Goal: Information Seeking & Learning: Learn about a topic

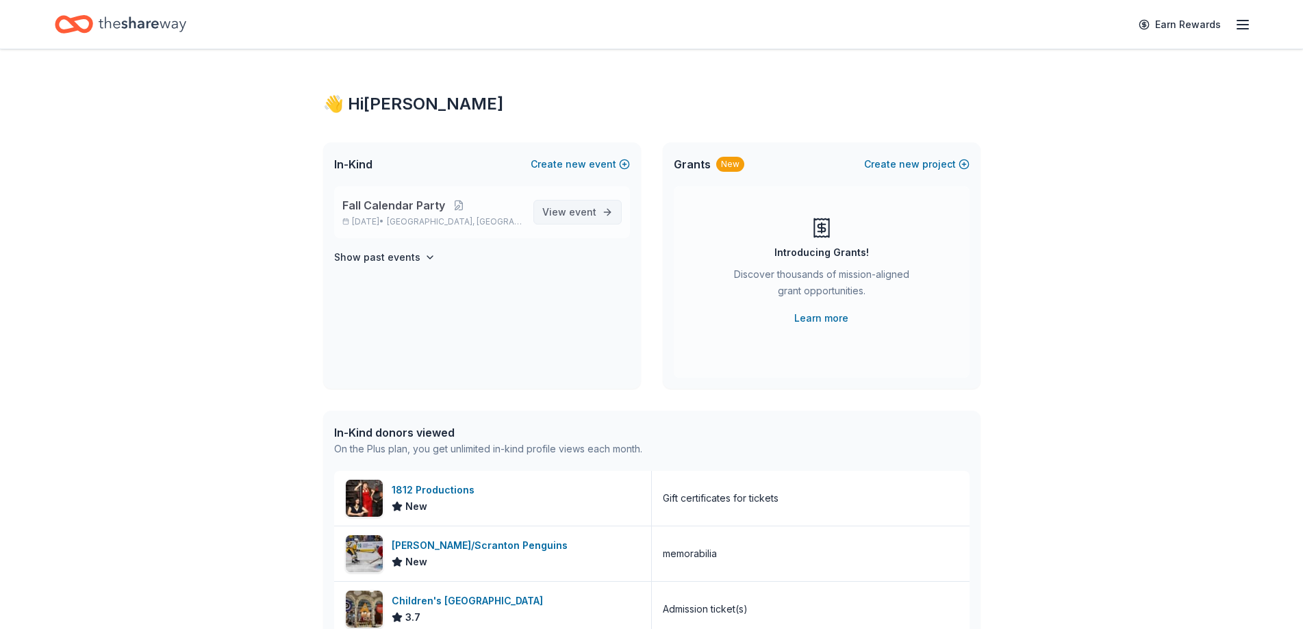
click at [565, 210] on span "View event" at bounding box center [569, 212] width 54 height 16
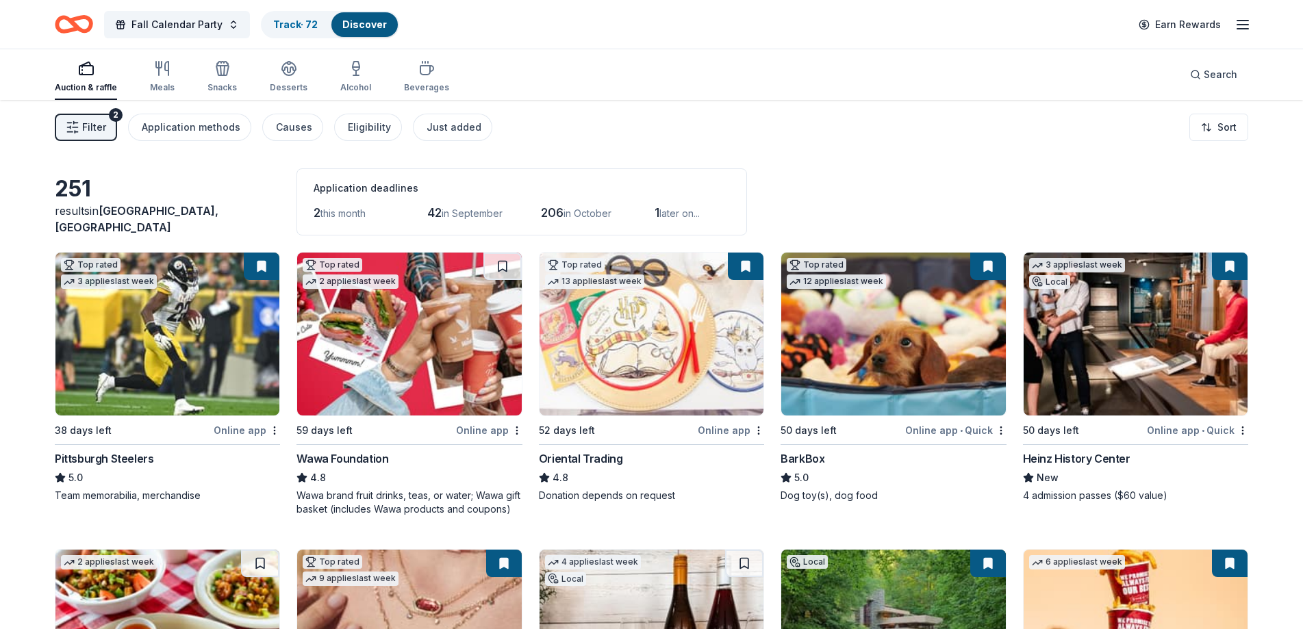
click at [342, 211] on span "this month" at bounding box center [342, 213] width 45 height 12
click at [342, 214] on span "this month" at bounding box center [342, 213] width 45 height 12
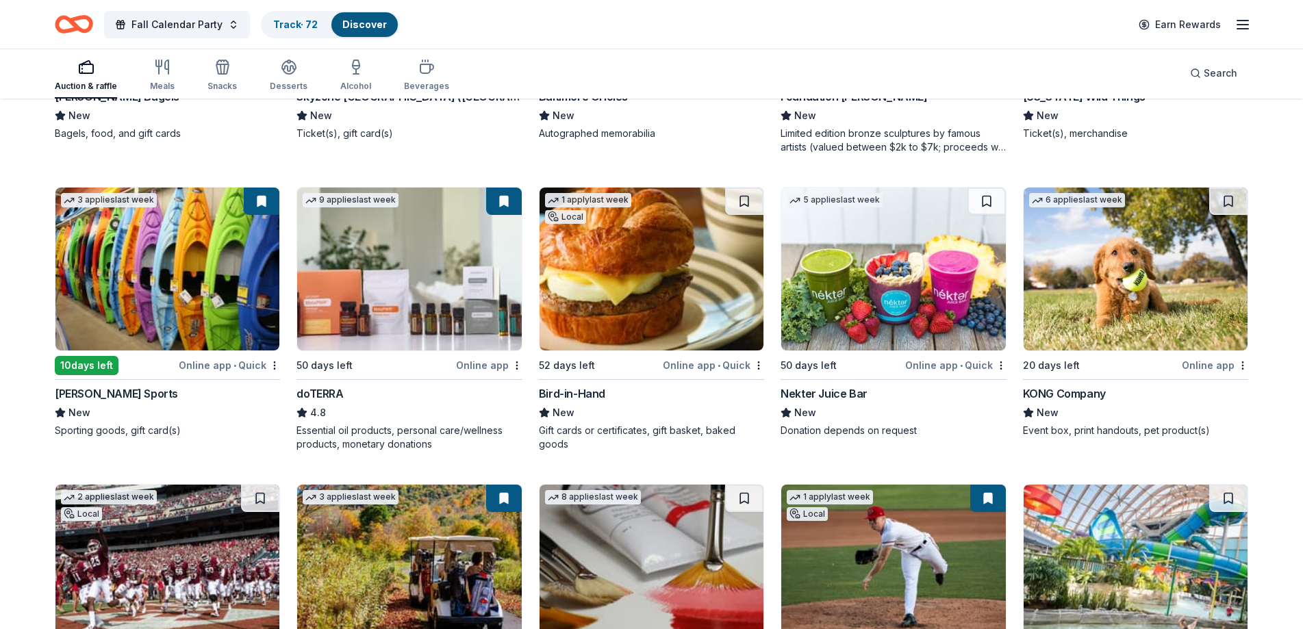
scroll to position [3606, 0]
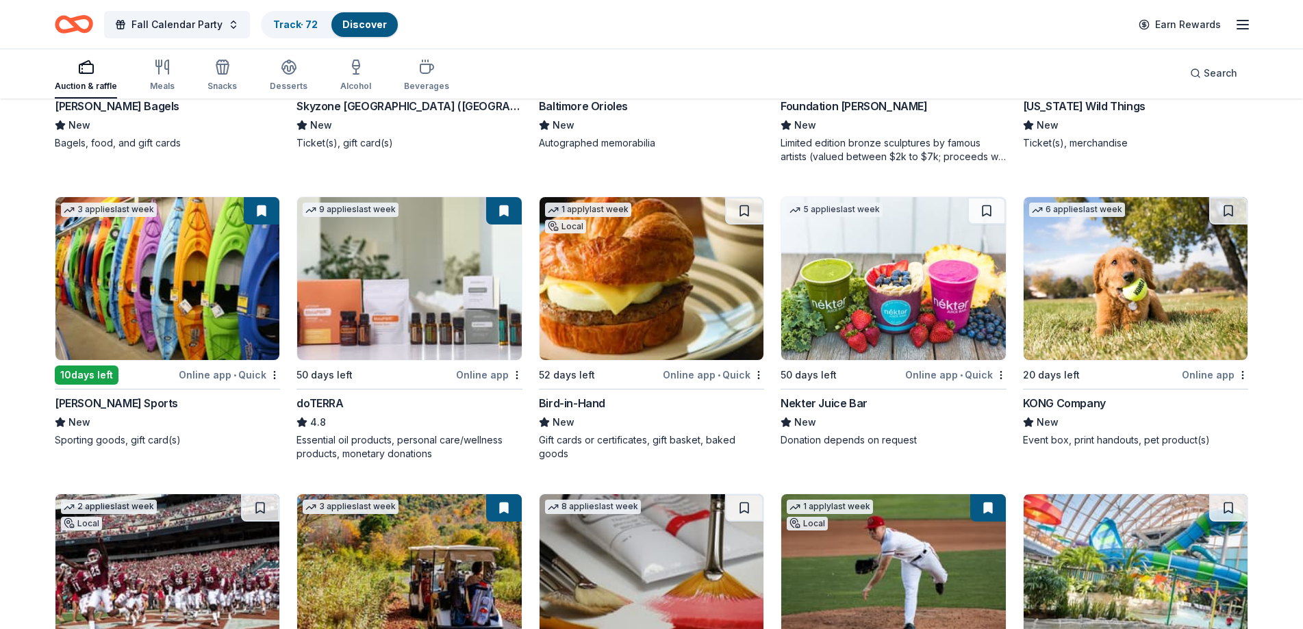
click at [359, 33] on div "Discover" at bounding box center [364, 24] width 66 height 25
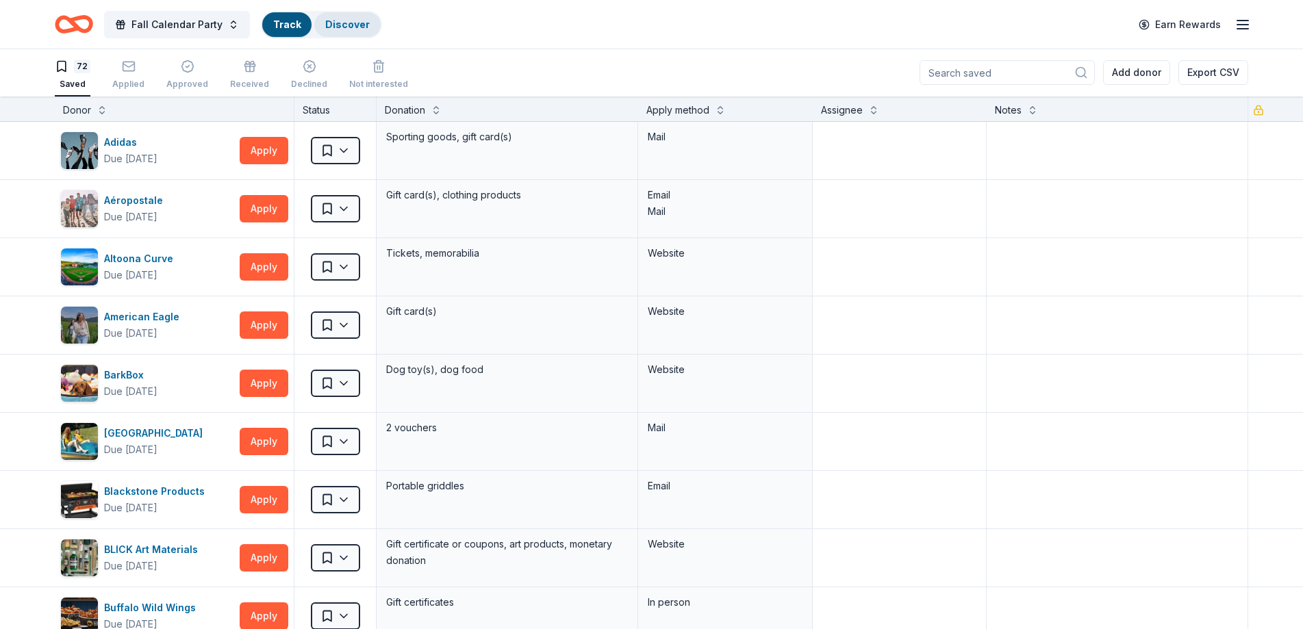
scroll to position [1, 0]
click at [361, 25] on link "Discover" at bounding box center [364, 24] width 44 height 12
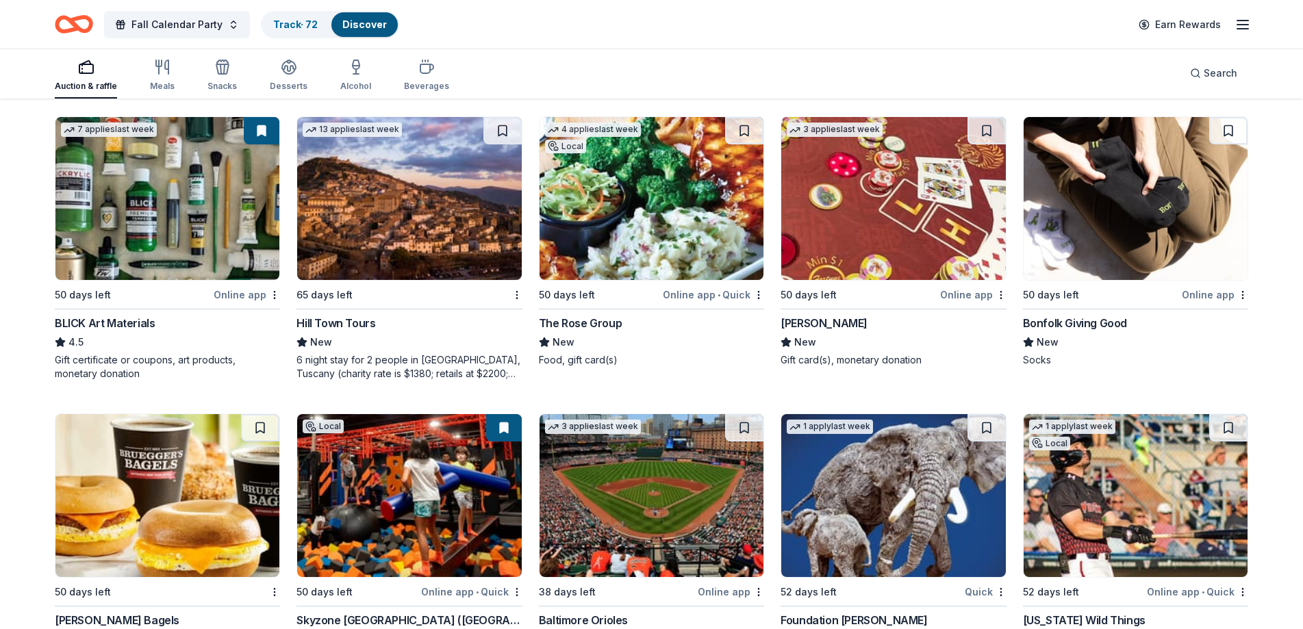
scroll to position [3012, 0]
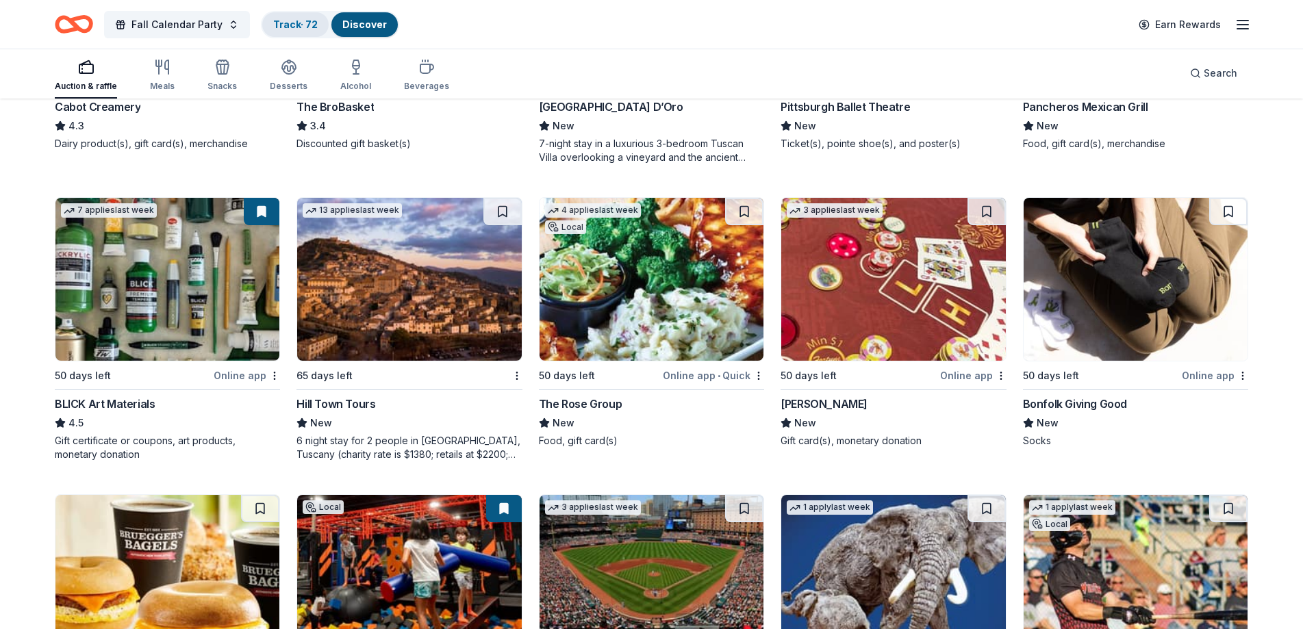
click at [296, 26] on link "Track · 72" at bounding box center [295, 24] width 44 height 12
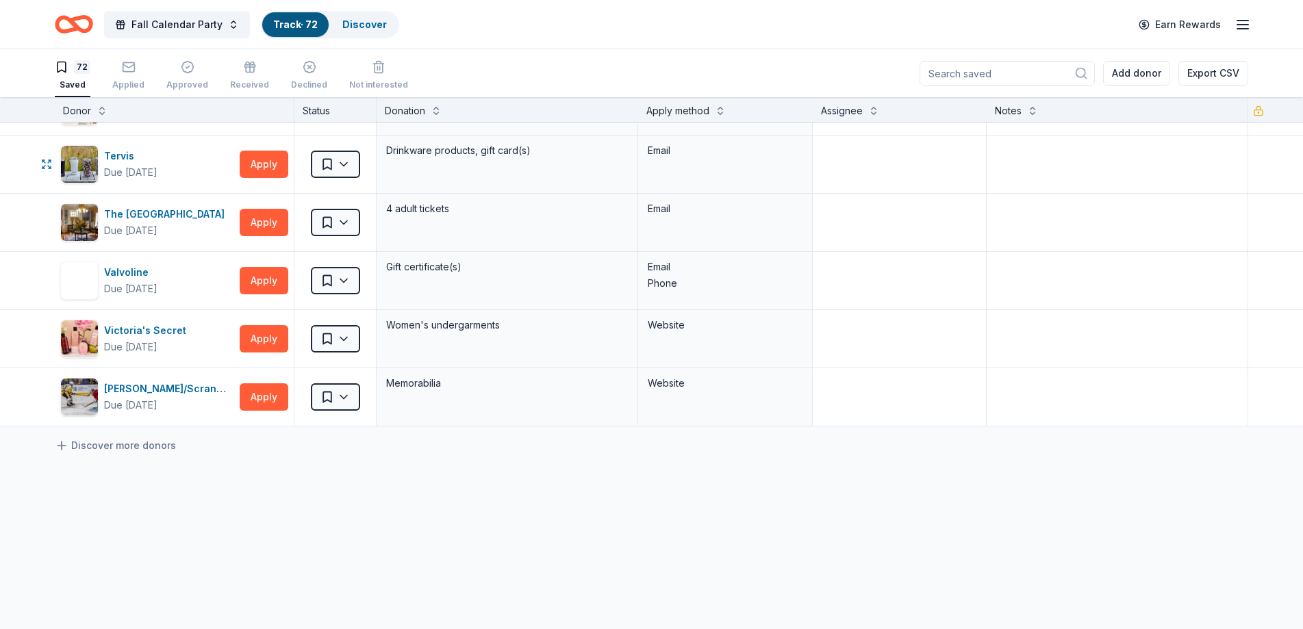
scroll to position [3955, 0]
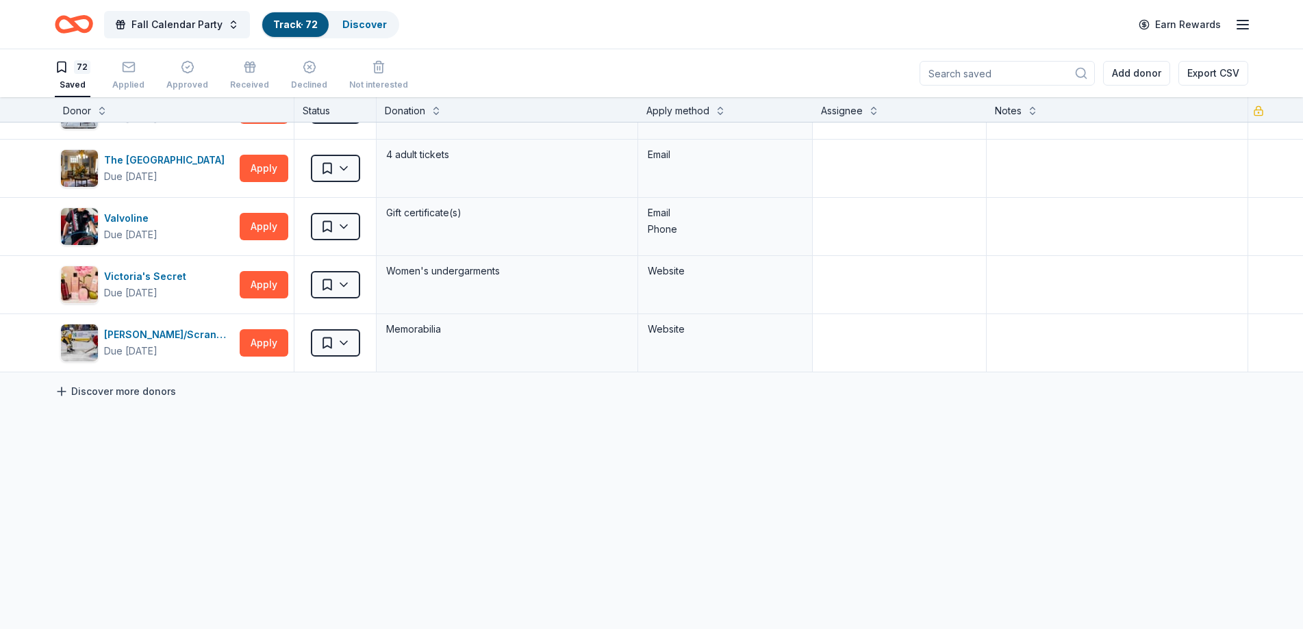
click at [144, 394] on link "Discover more donors" at bounding box center [115, 391] width 121 height 16
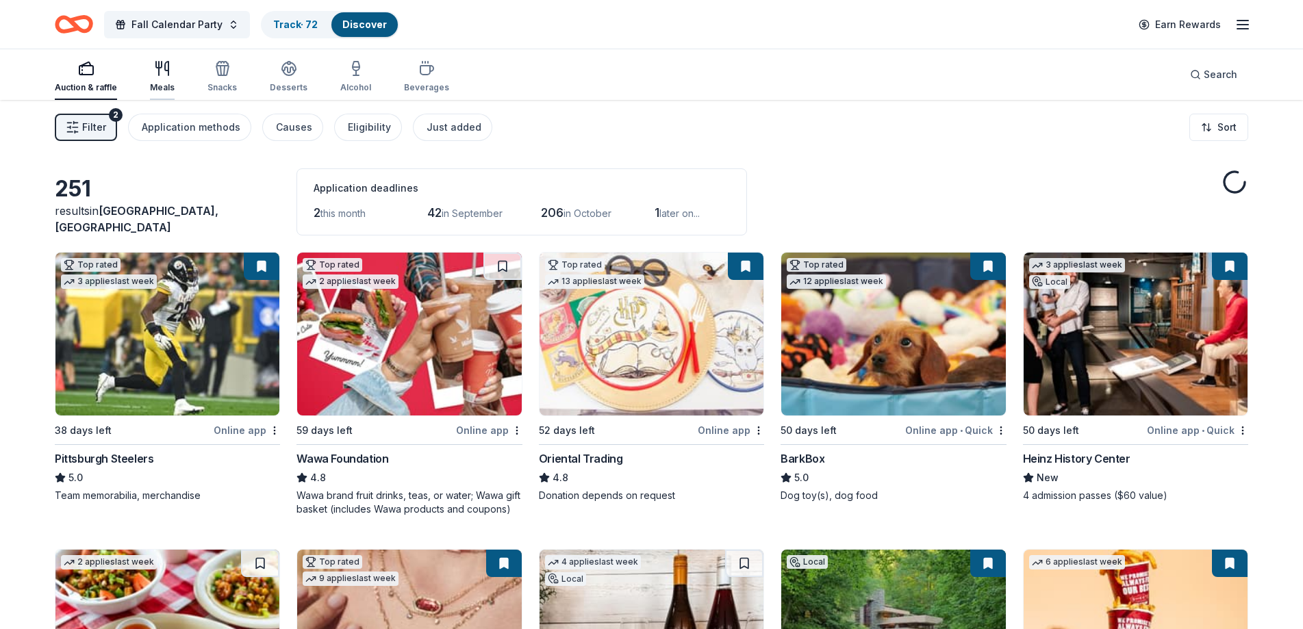
click at [165, 75] on icon "button" at bounding box center [162, 68] width 16 height 16
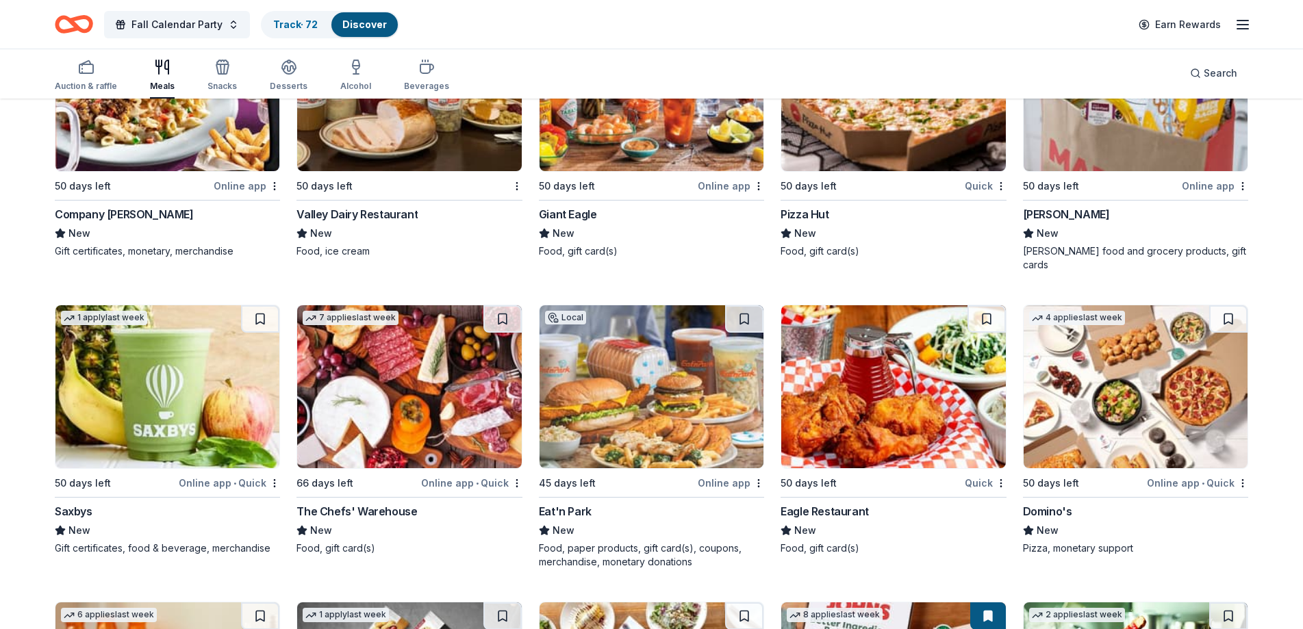
scroll to position [2979, 0]
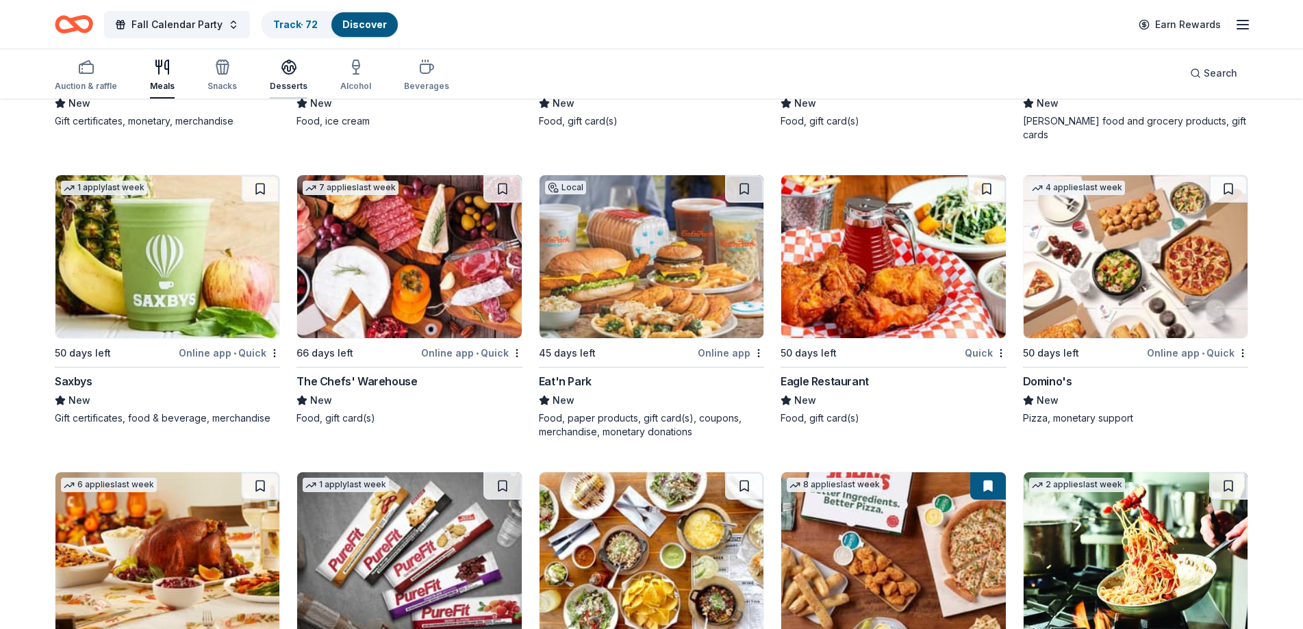
click at [284, 73] on icon "button" at bounding box center [289, 71] width 12 height 5
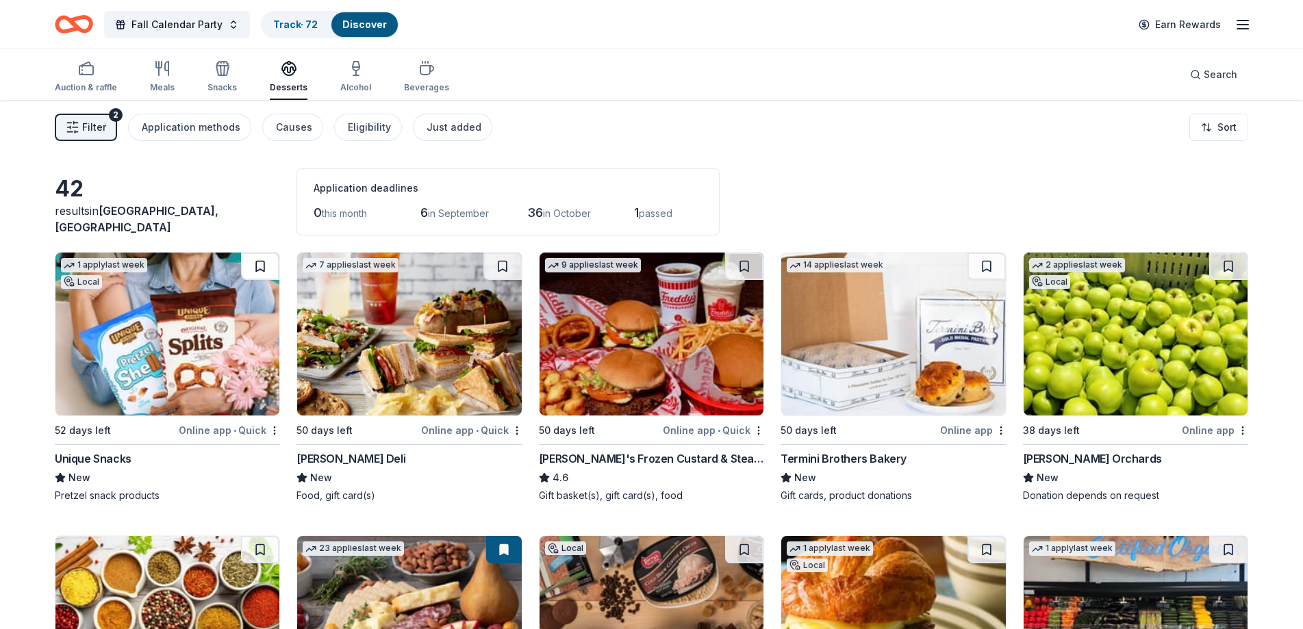
click at [262, 271] on button at bounding box center [260, 266] width 38 height 27
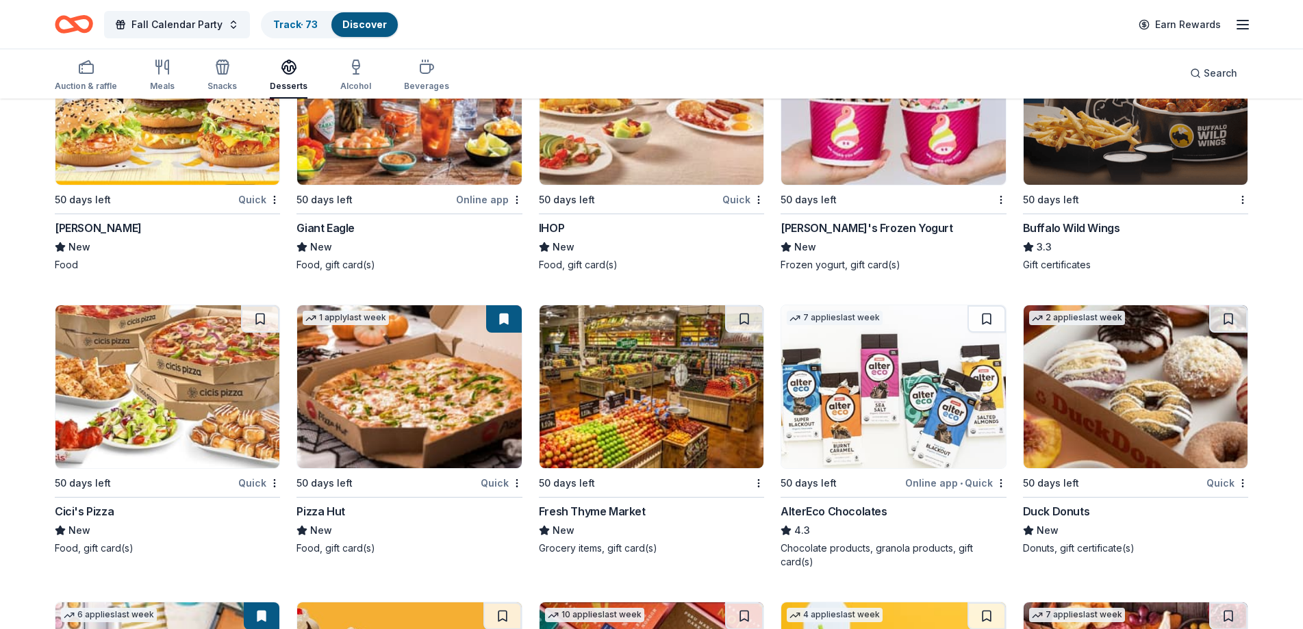
scroll to position [1141, 0]
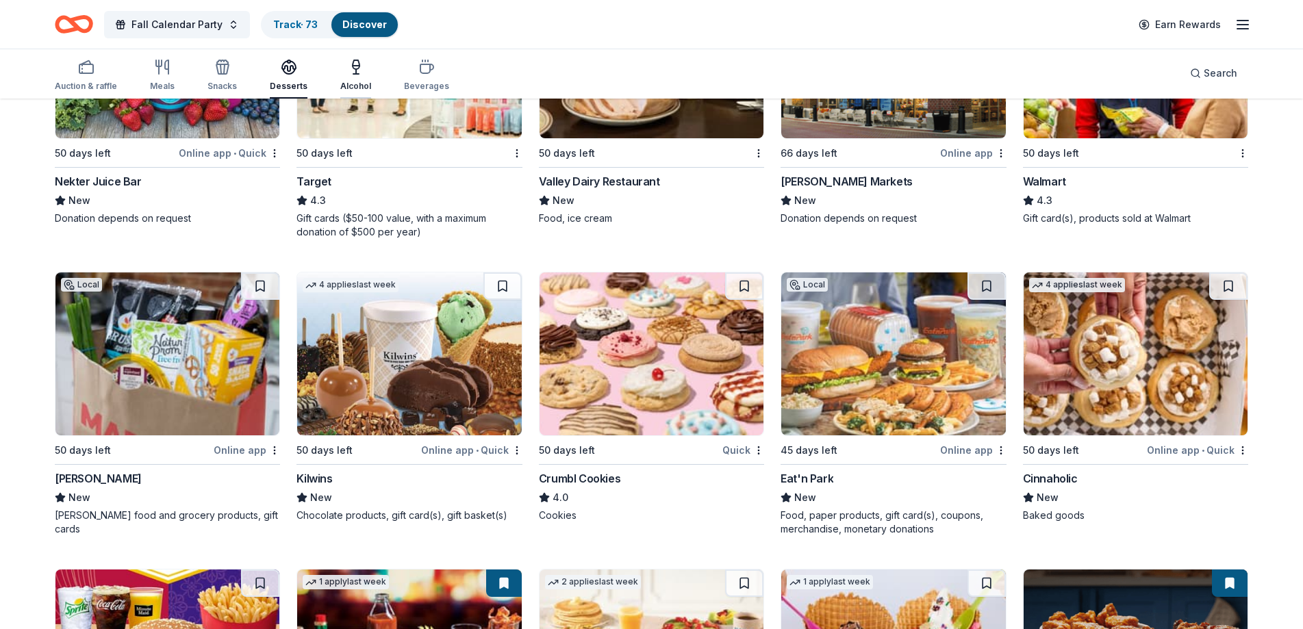
click at [340, 78] on div "Alcohol" at bounding box center [355, 75] width 31 height 33
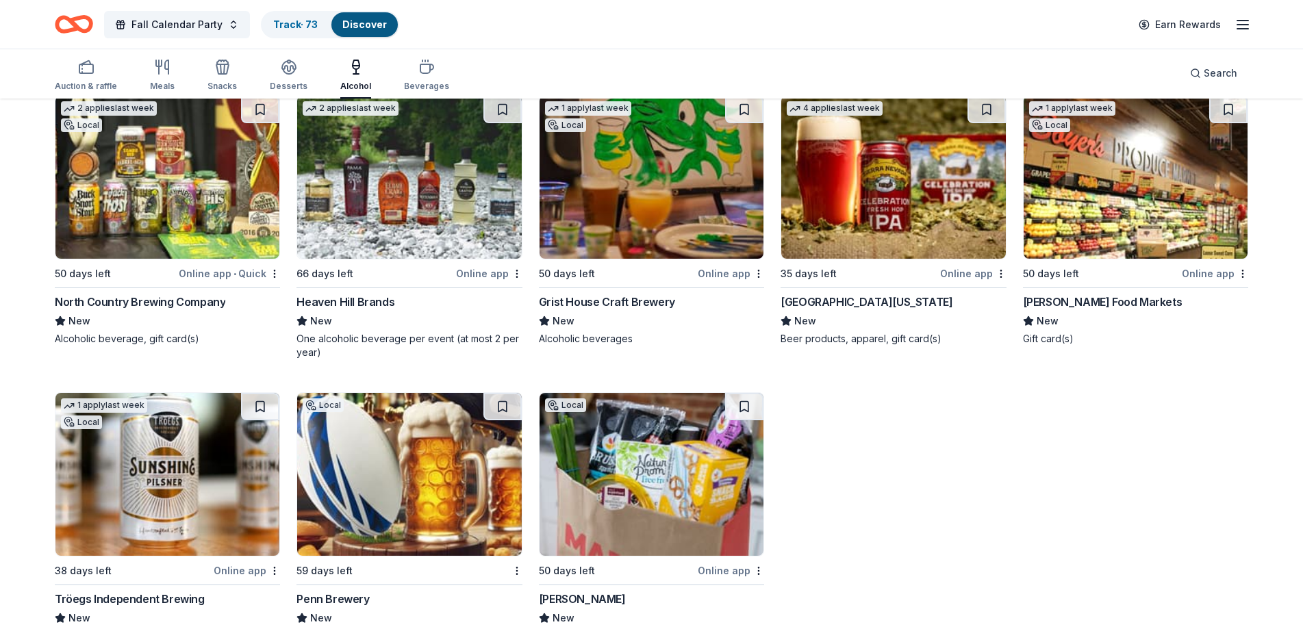
scroll to position [1359, 0]
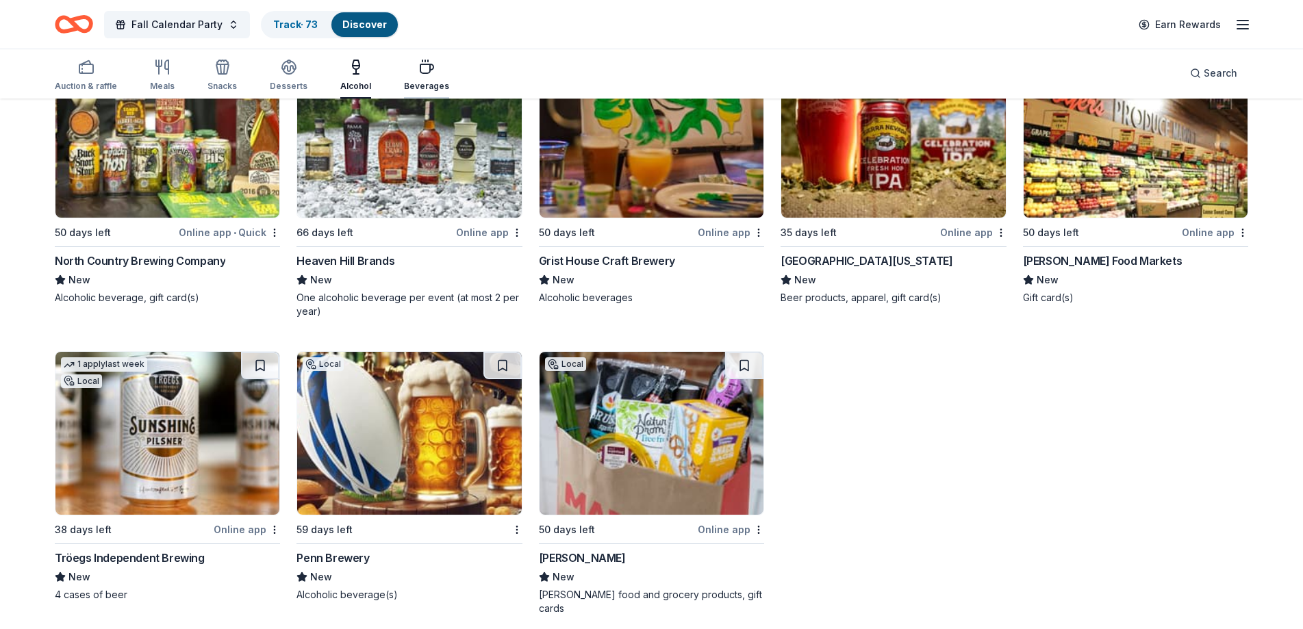
click at [418, 65] on icon "button" at bounding box center [426, 67] width 16 height 16
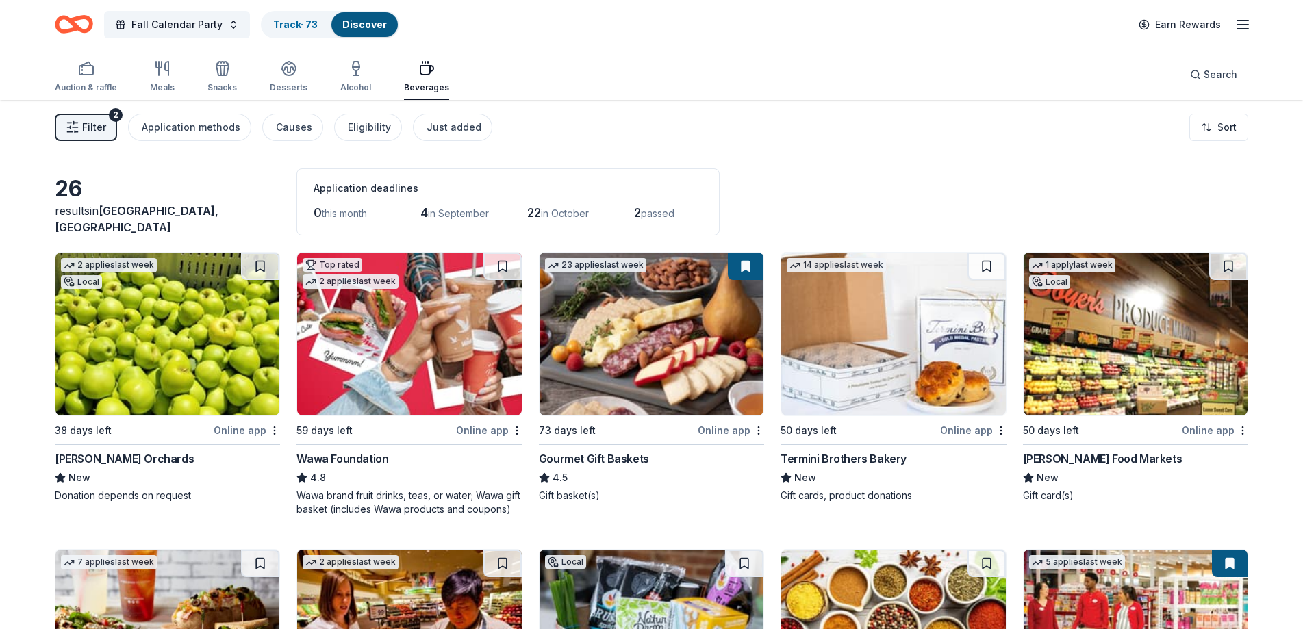
click at [1240, 25] on icon "button" at bounding box center [1242, 24] width 16 height 16
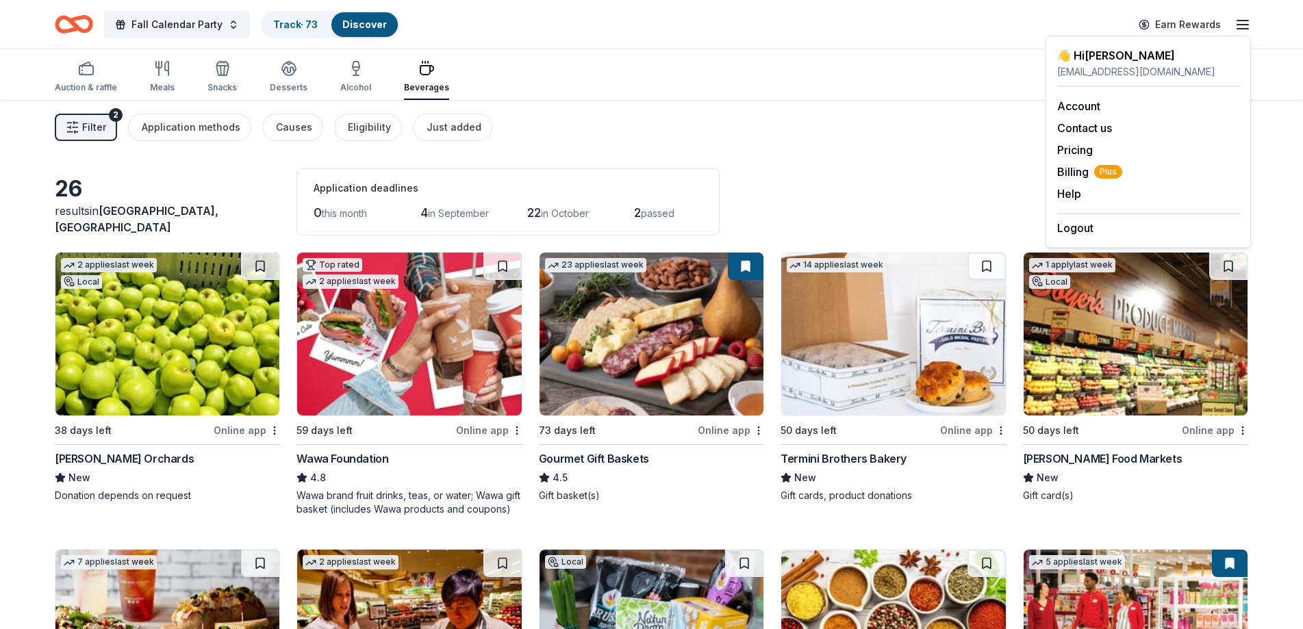
click at [1099, 227] on div "Logout" at bounding box center [1148, 224] width 182 height 23
click at [1074, 231] on button "Logout" at bounding box center [1075, 228] width 36 height 16
